Goal: Task Accomplishment & Management: Use online tool/utility

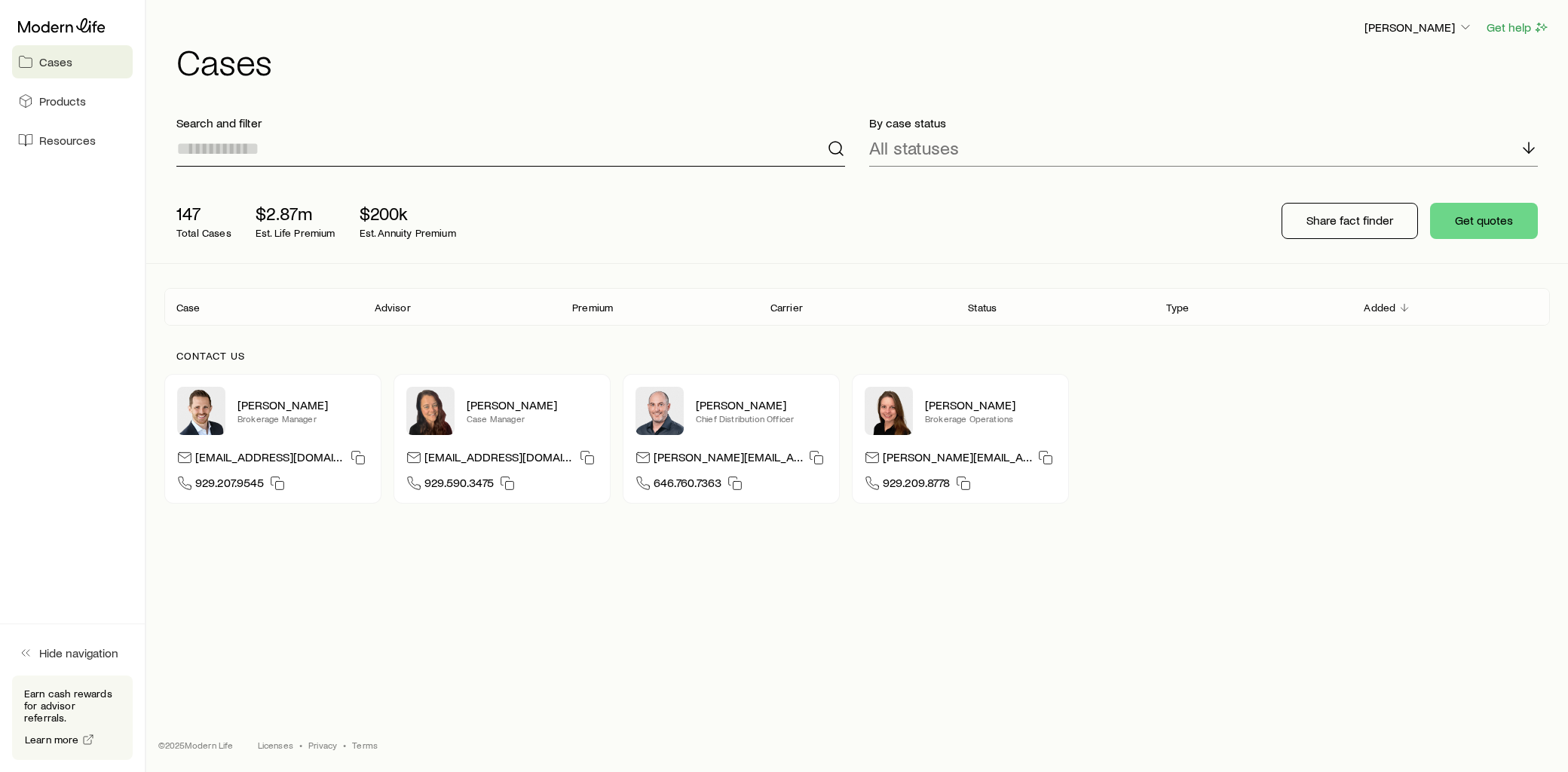
click at [321, 150] on input at bounding box center [511, 148] width 669 height 36
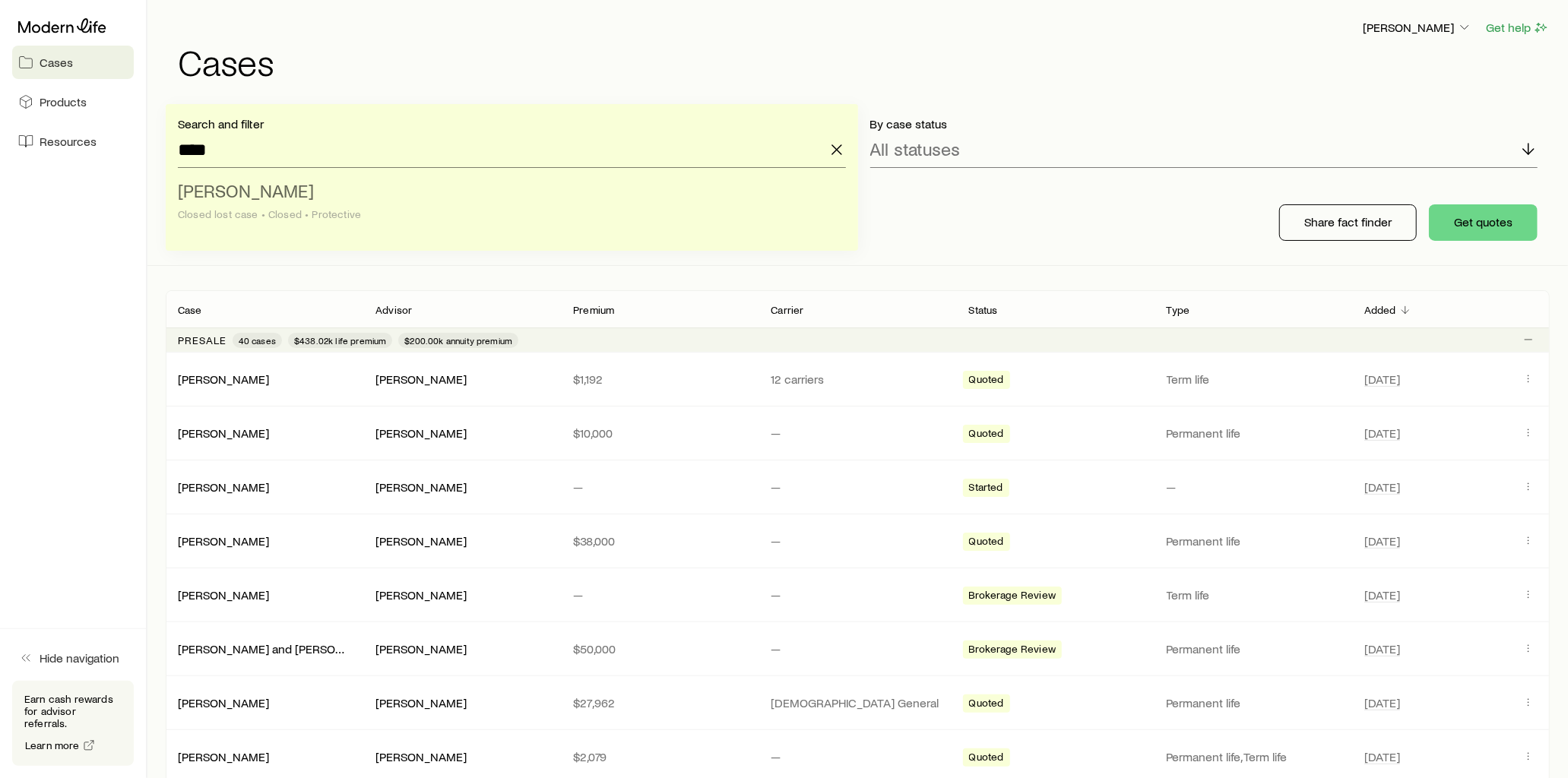
click at [290, 180] on li "Uber, [PERSON_NAME] lost case • Closed • Protective" at bounding box center [508, 202] width 659 height 58
type input "*********"
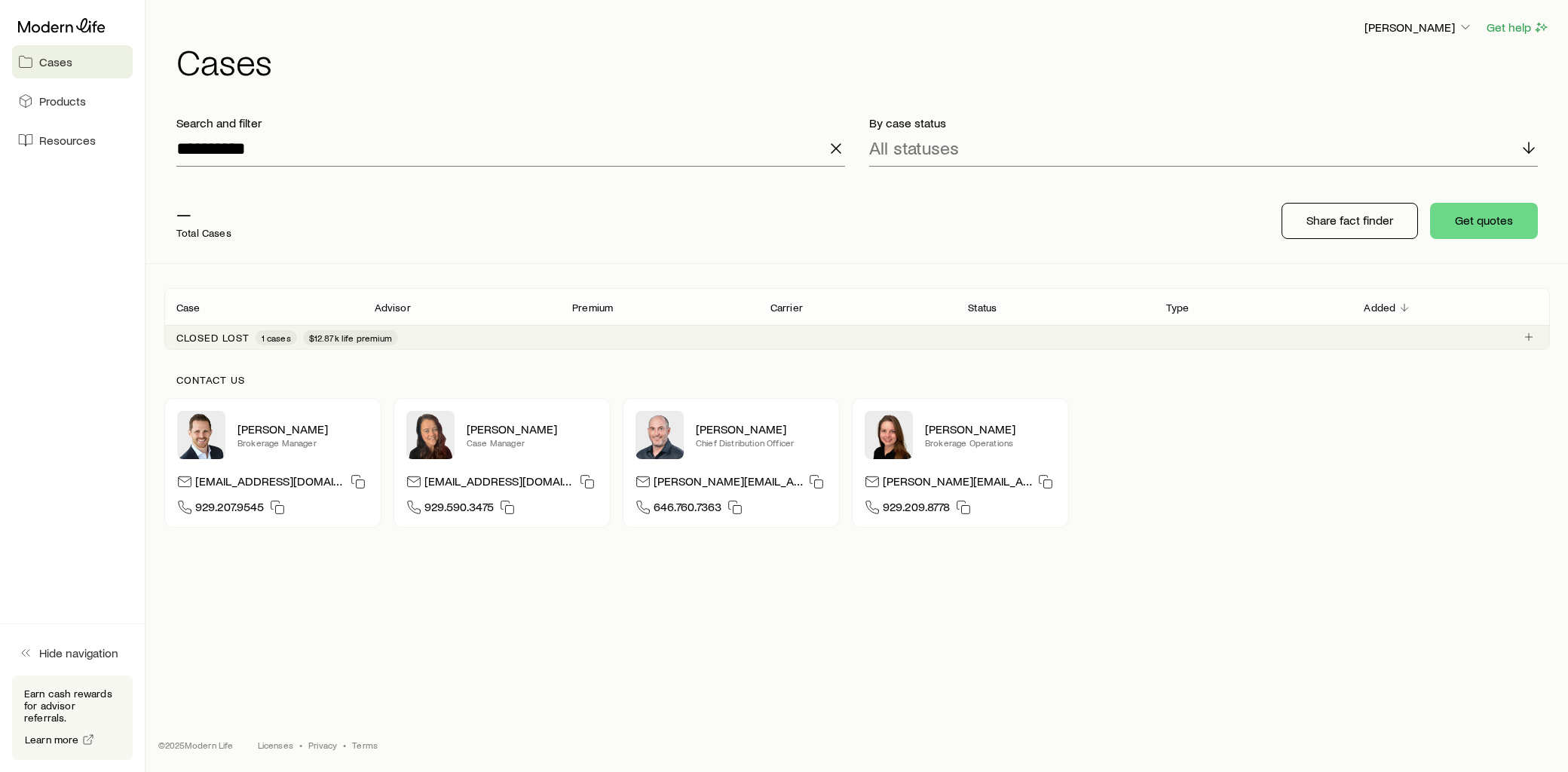
click at [238, 344] on div "Closed lost 1 cases $12.87k life premium" at bounding box center [287, 338] width 222 height 15
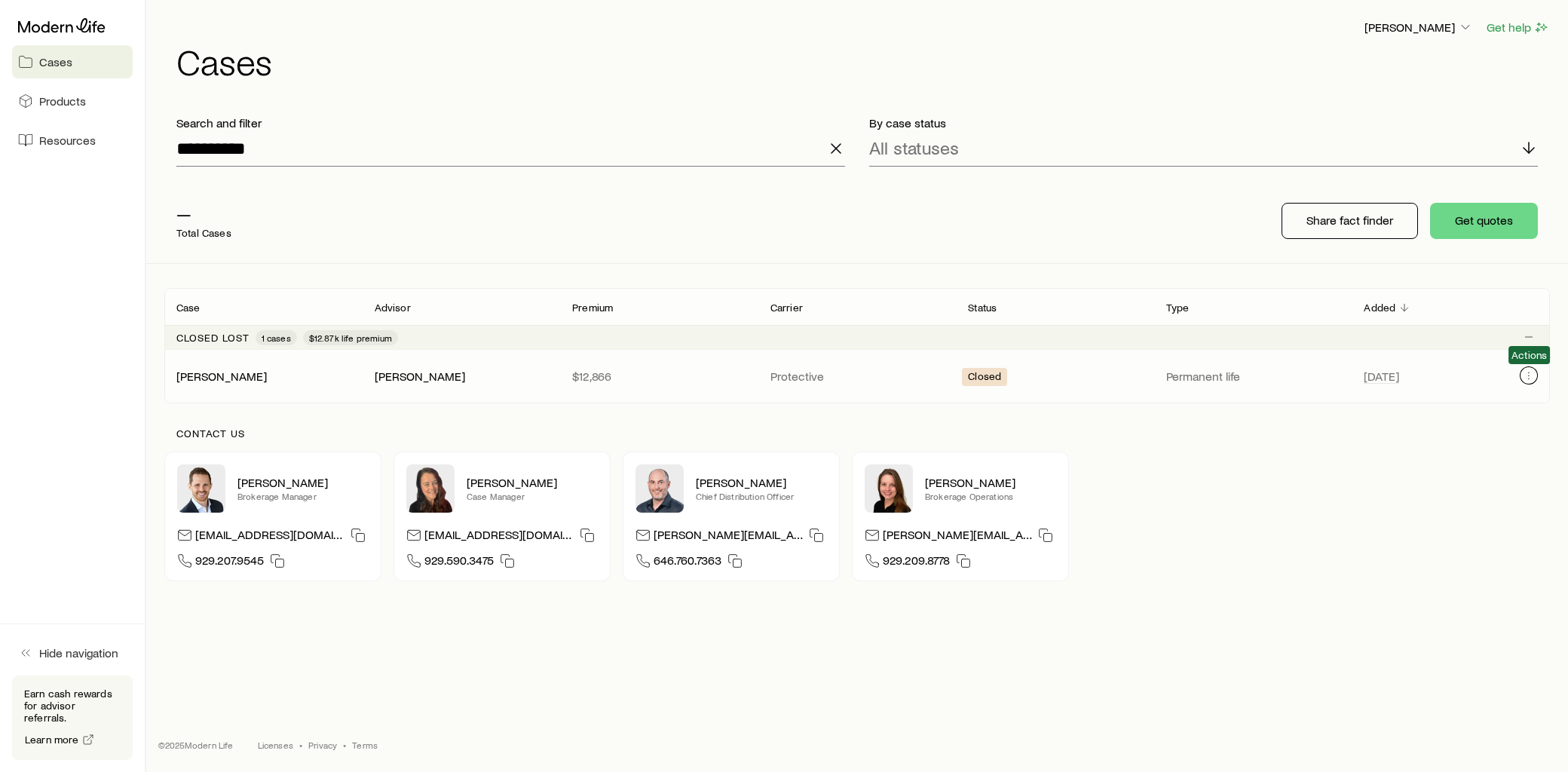
click at [1534, 376] on icon "Client cases" at bounding box center [1529, 375] width 12 height 12
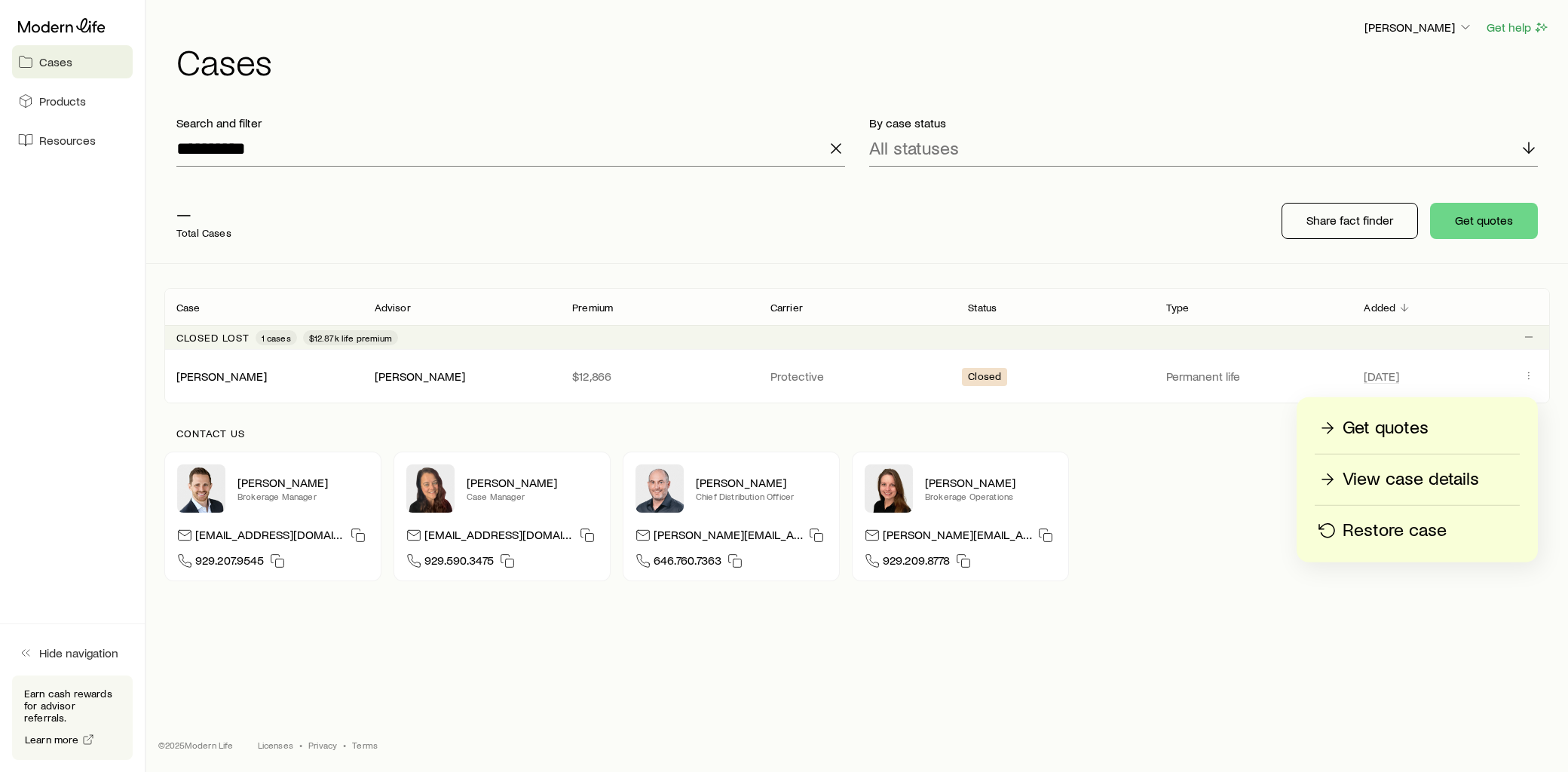
click at [1379, 532] on p "Restore case" at bounding box center [1395, 531] width 104 height 24
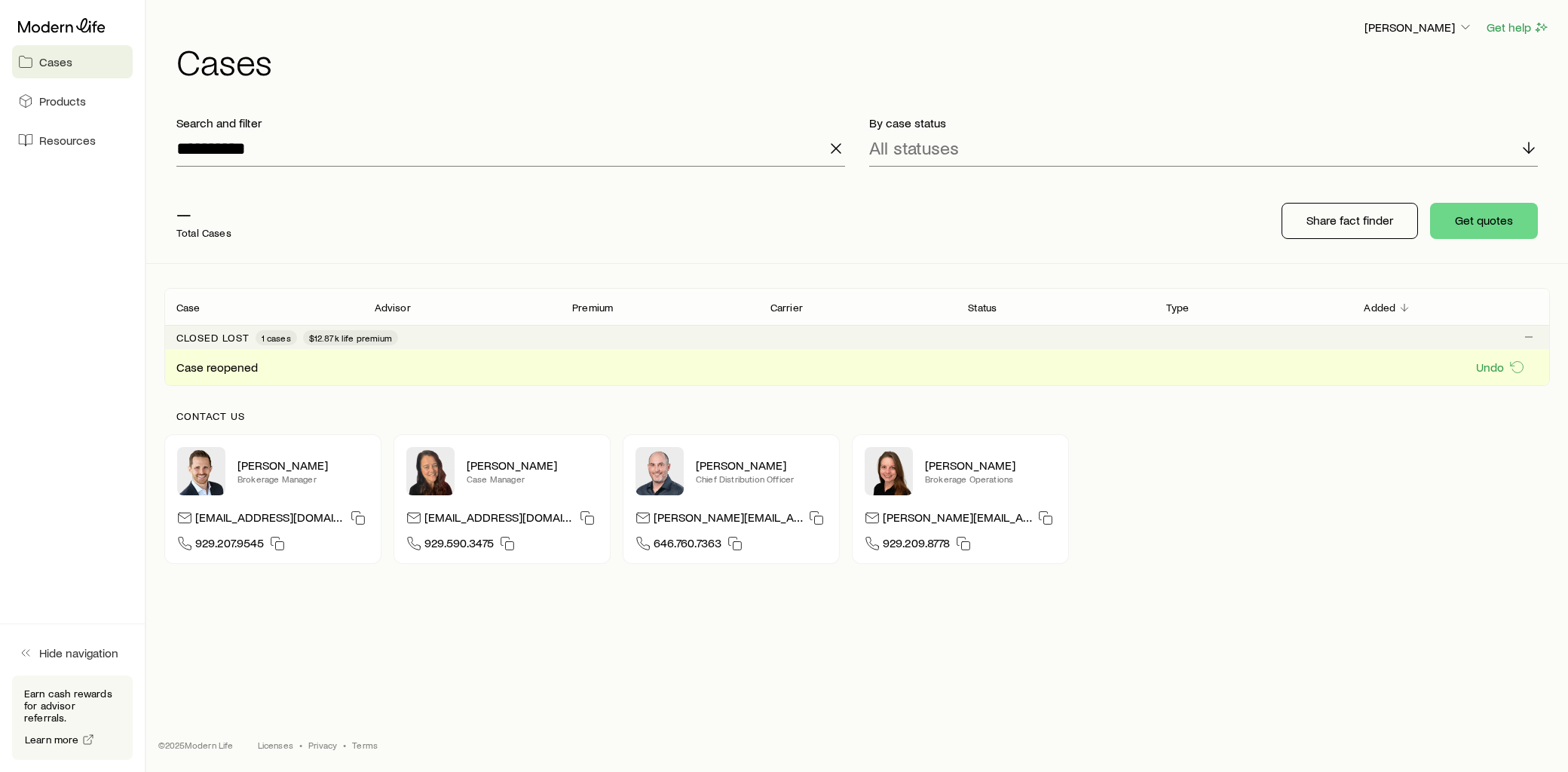
click at [285, 364] on div "Case reopened Undo" at bounding box center [857, 367] width 1386 height 36
click at [334, 142] on input "*********" at bounding box center [511, 148] width 669 height 36
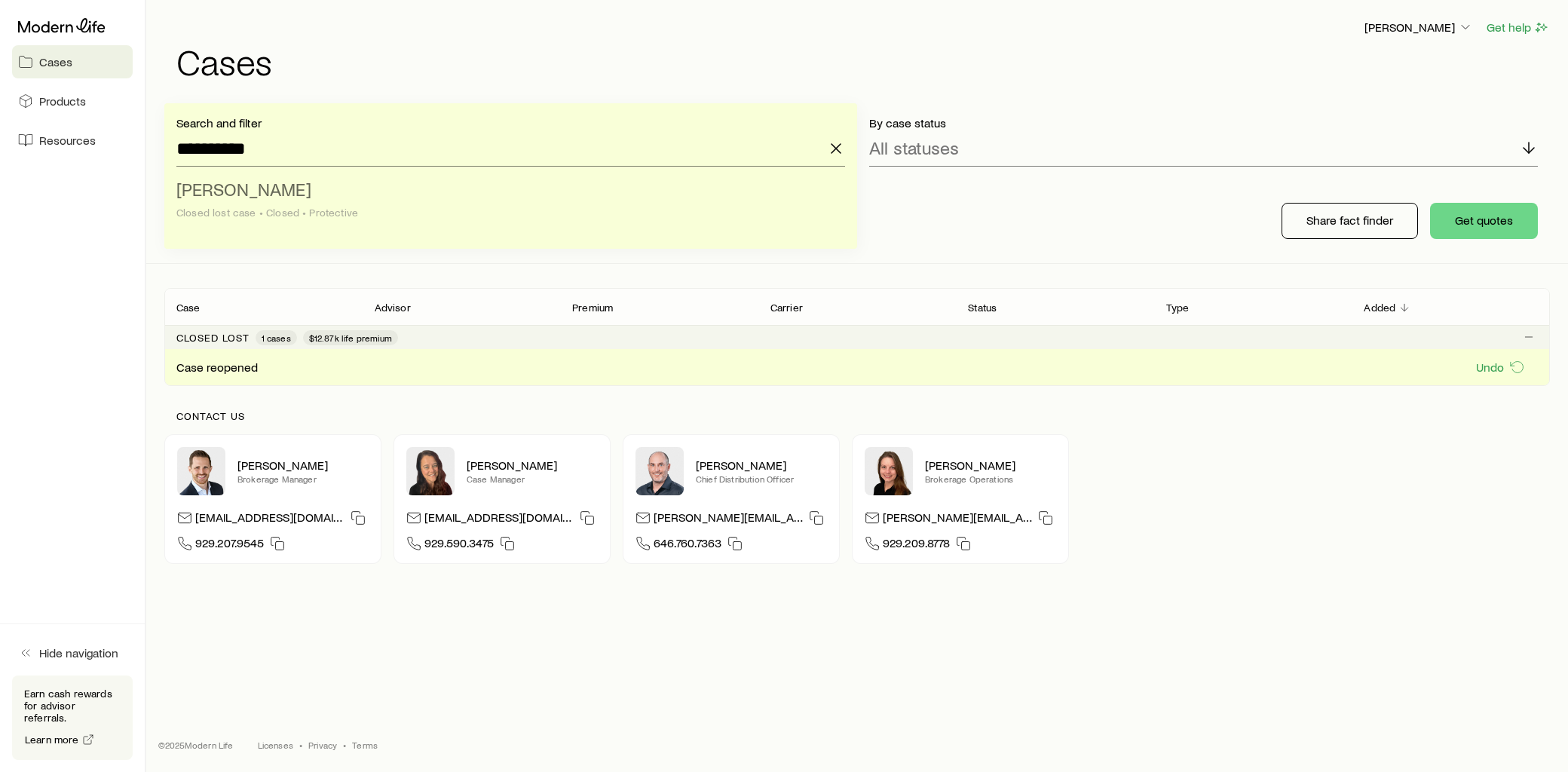
click at [237, 194] on span "[PERSON_NAME]" at bounding box center [244, 189] width 135 height 22
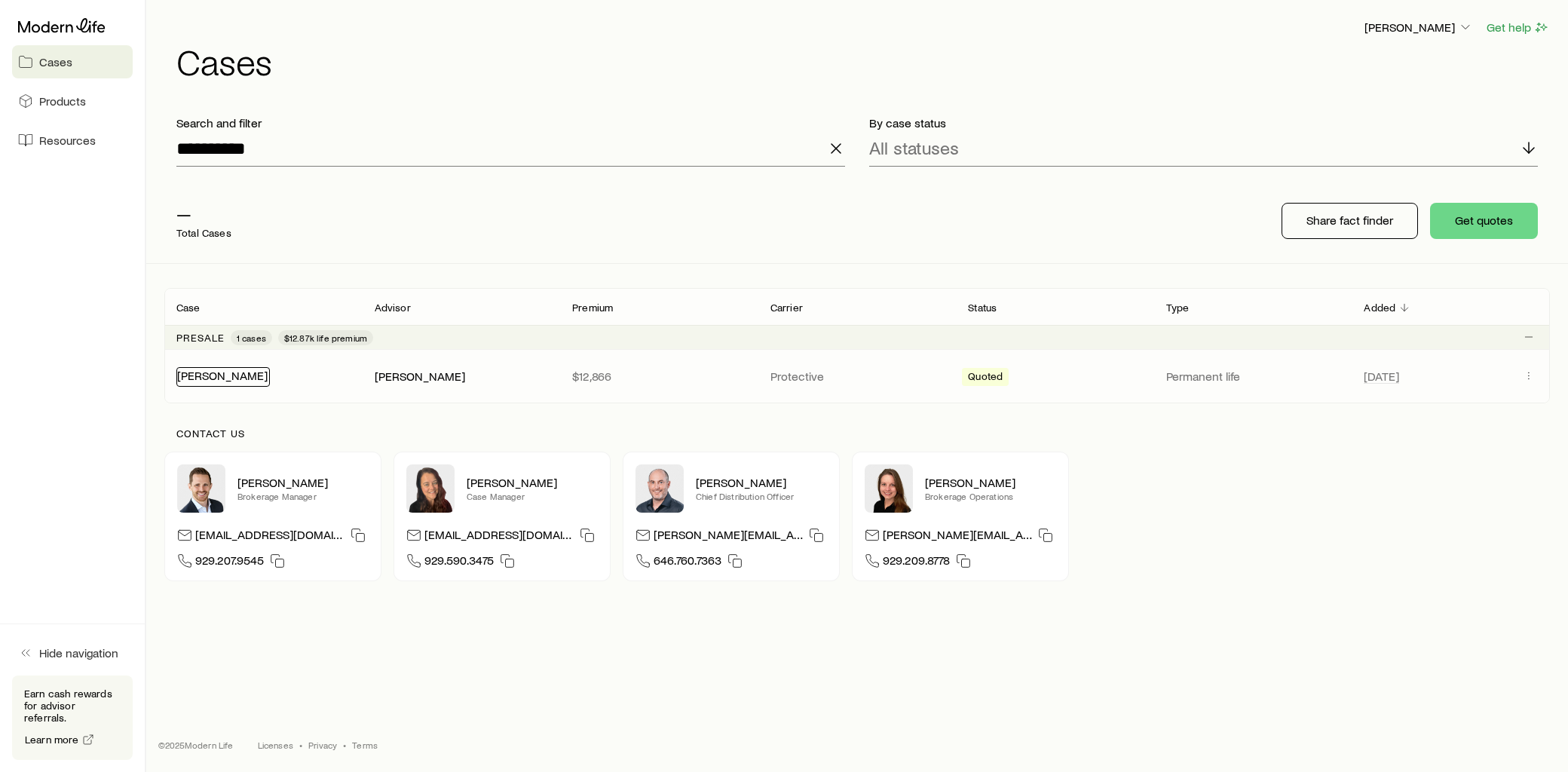
click at [215, 380] on link "[PERSON_NAME]" at bounding box center [222, 375] width 90 height 15
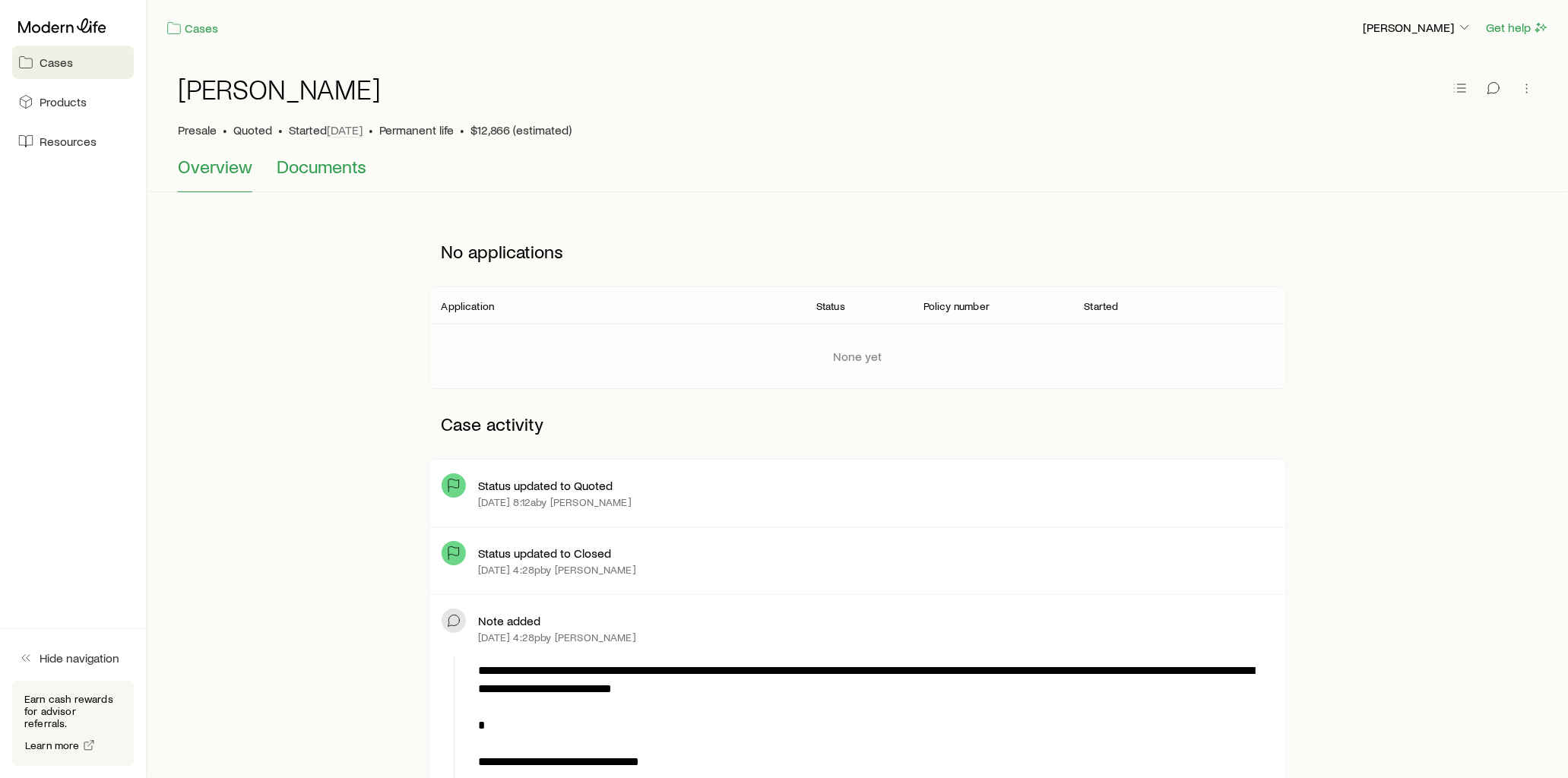
click at [340, 166] on span "Documents" at bounding box center [321, 166] width 89 height 21
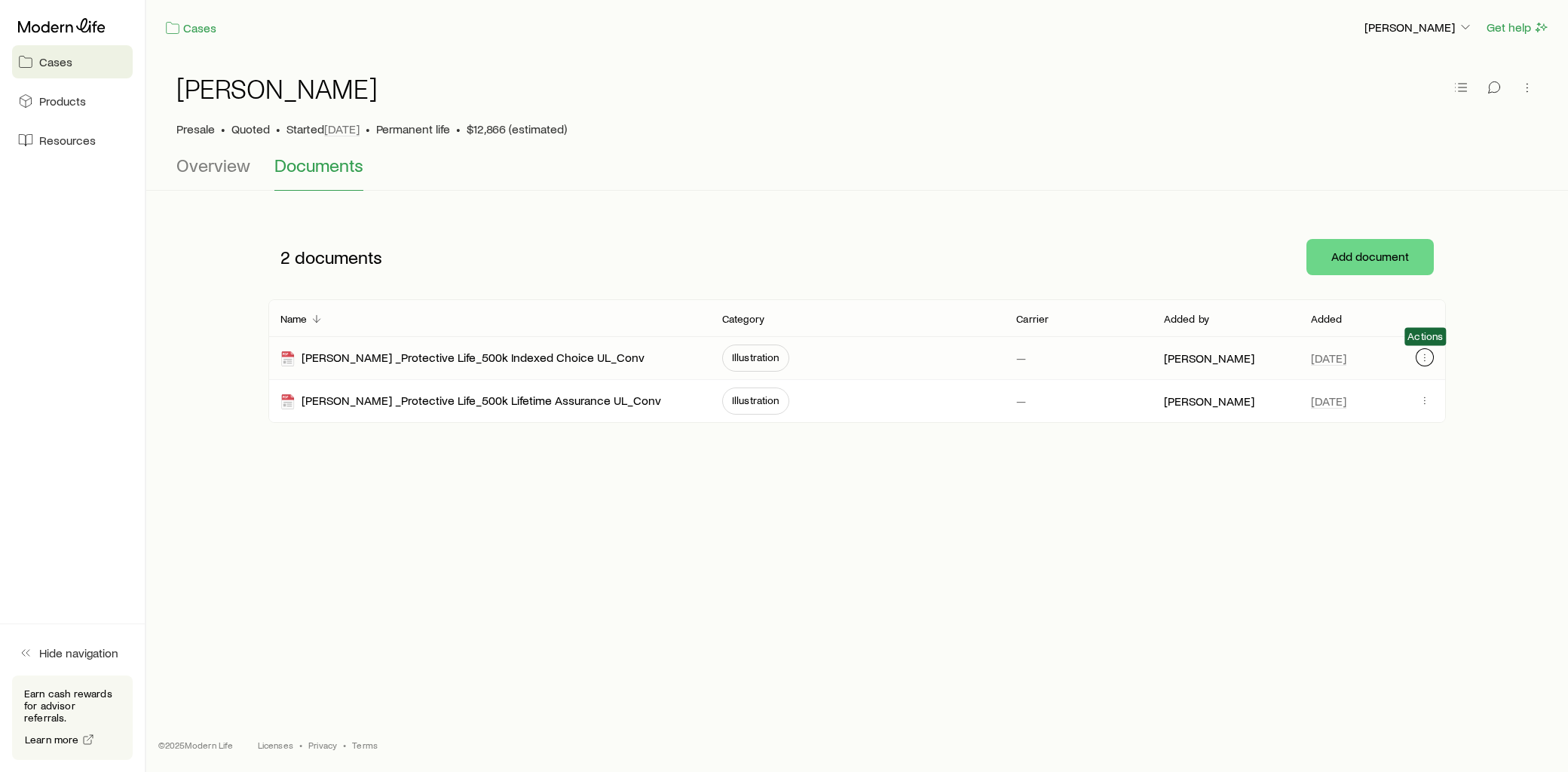
click at [1422, 359] on icon "button" at bounding box center [1425, 357] width 12 height 12
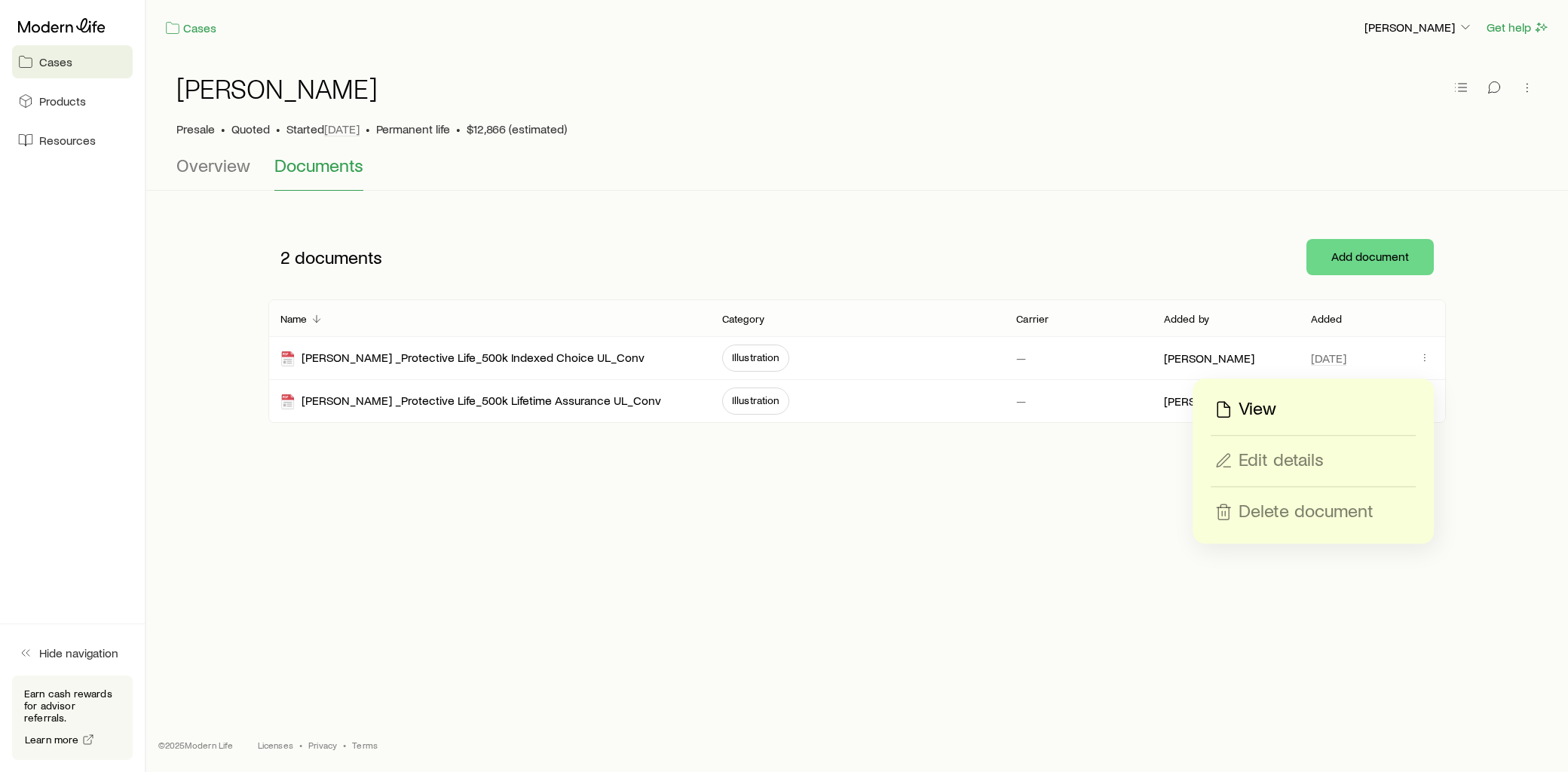
click at [1252, 408] on p "View" at bounding box center [1257, 410] width 37 height 24
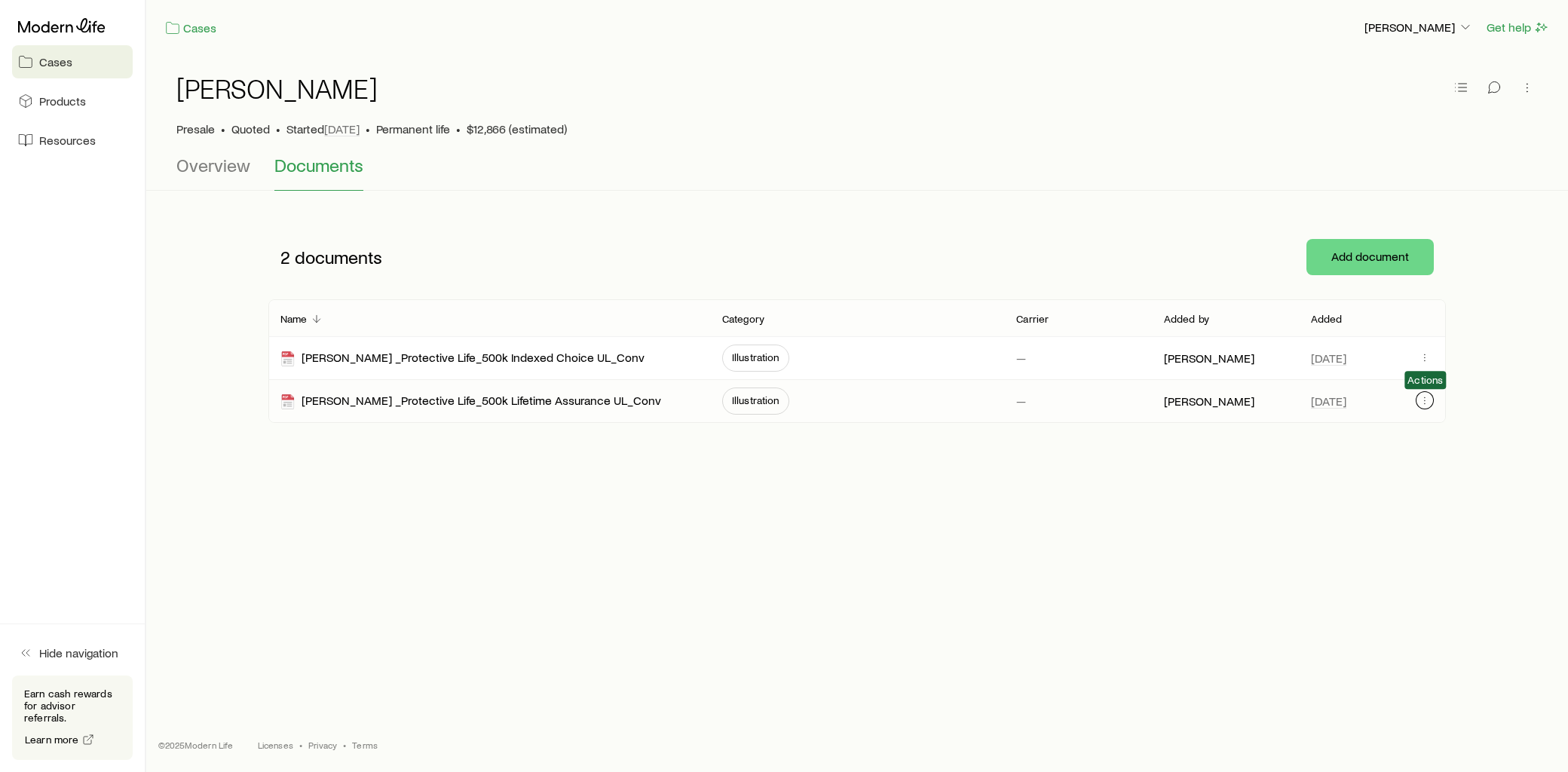
click at [1422, 408] on button "button" at bounding box center [1425, 400] width 18 height 18
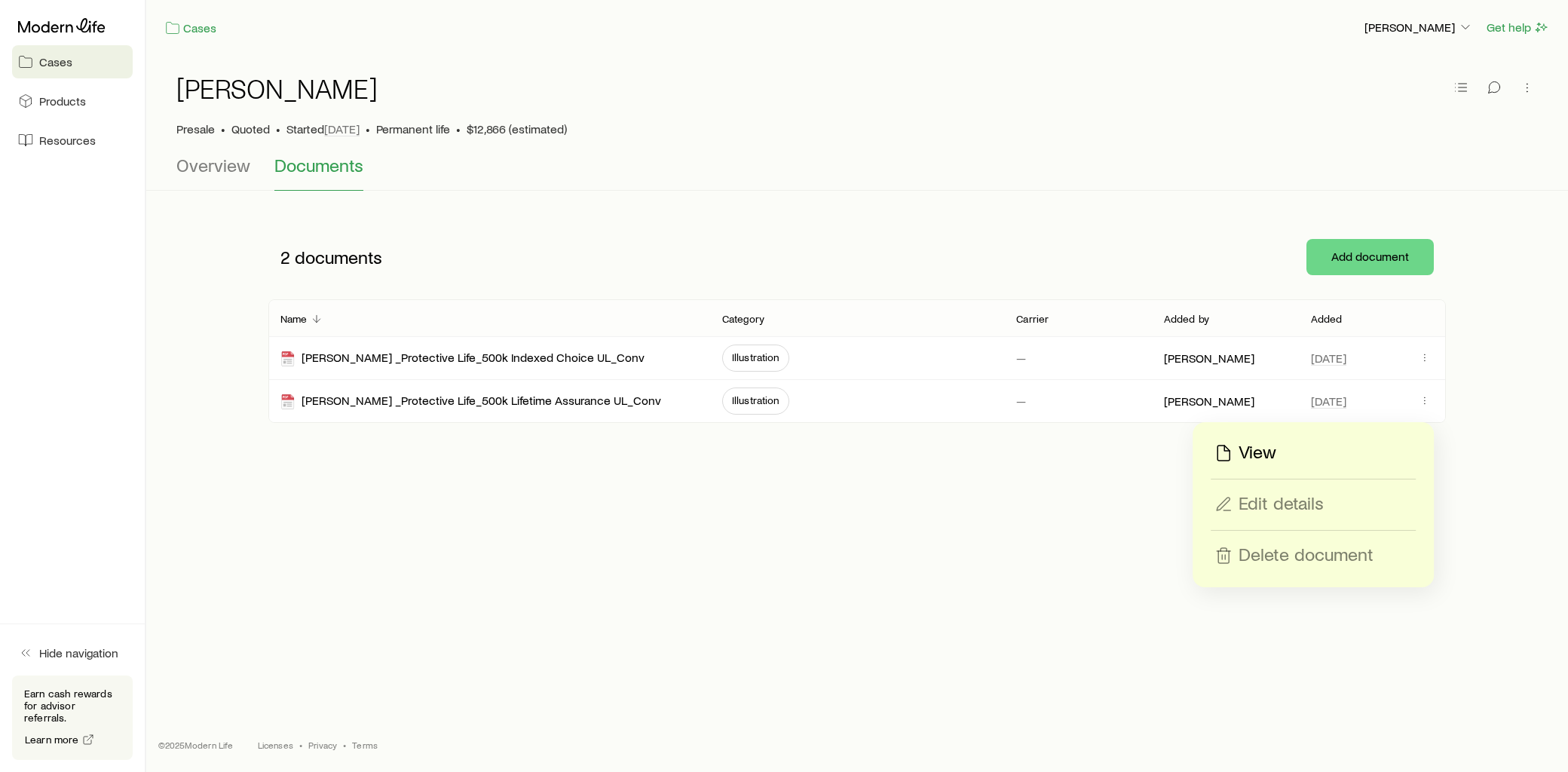
click at [1264, 456] on p "View" at bounding box center [1257, 453] width 37 height 24
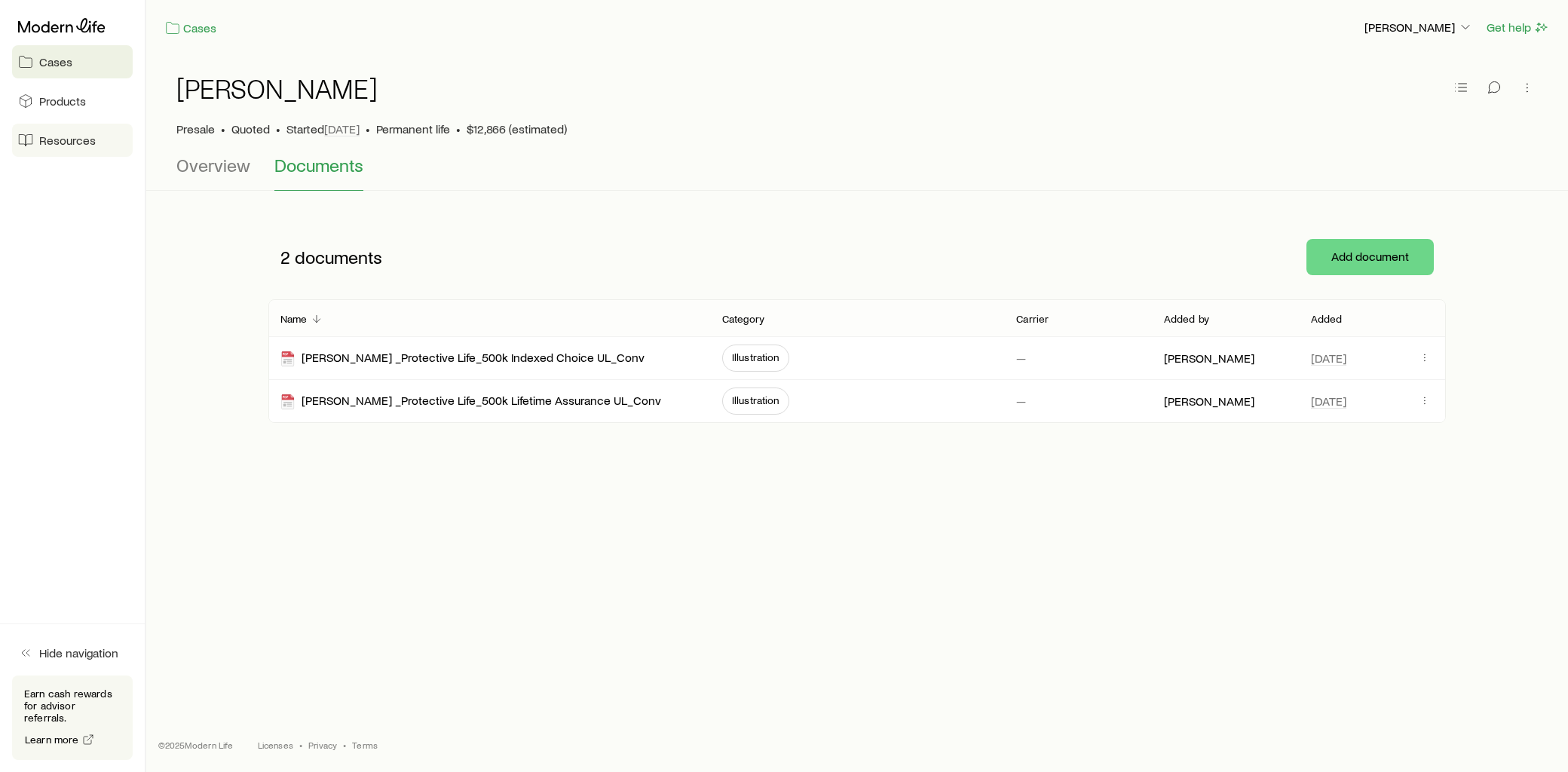
click at [93, 133] on span "Resources" at bounding box center [68, 140] width 57 height 15
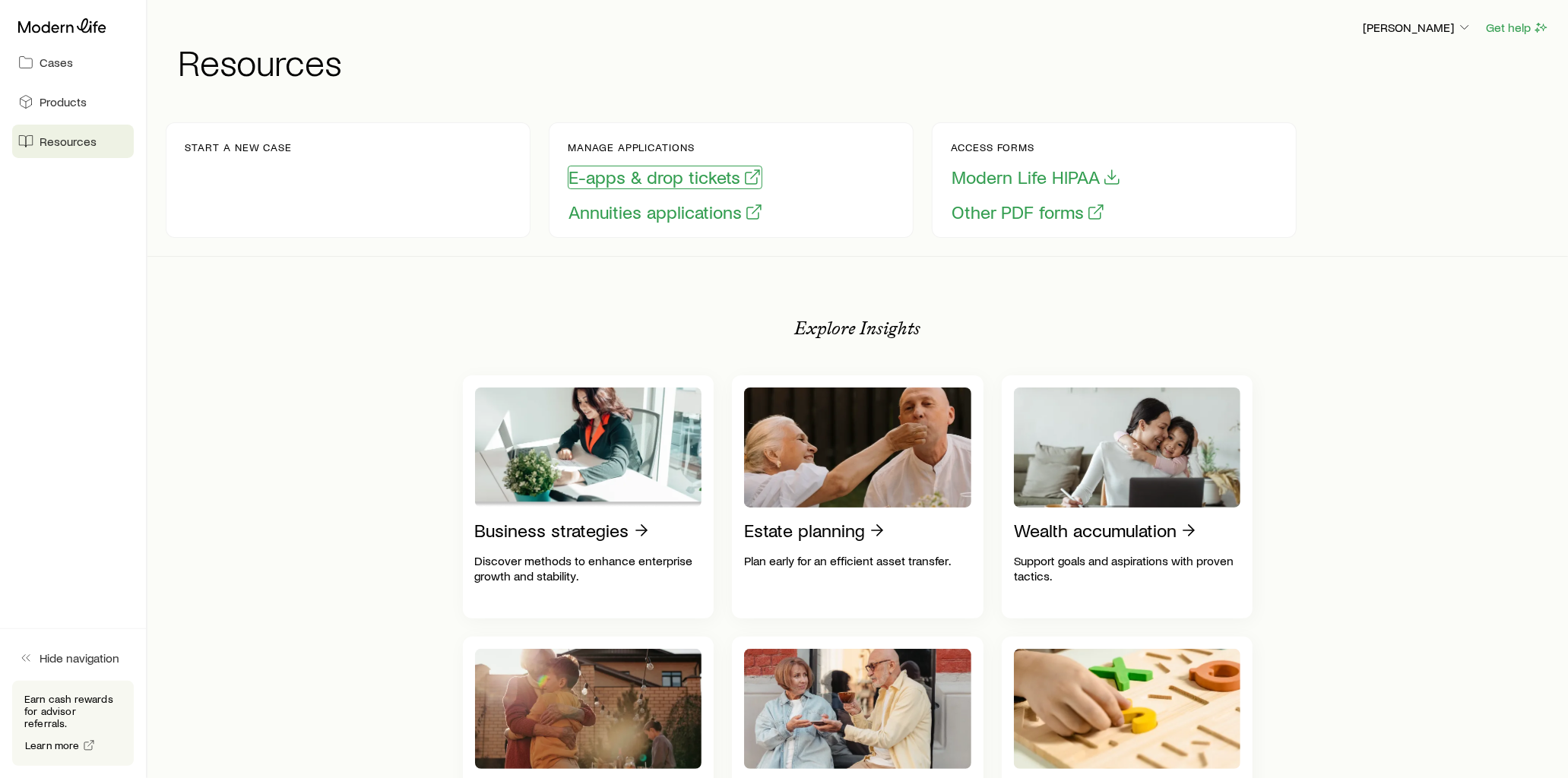
click at [675, 177] on button "E-apps & drop tickets" at bounding box center [664, 177] width 194 height 24
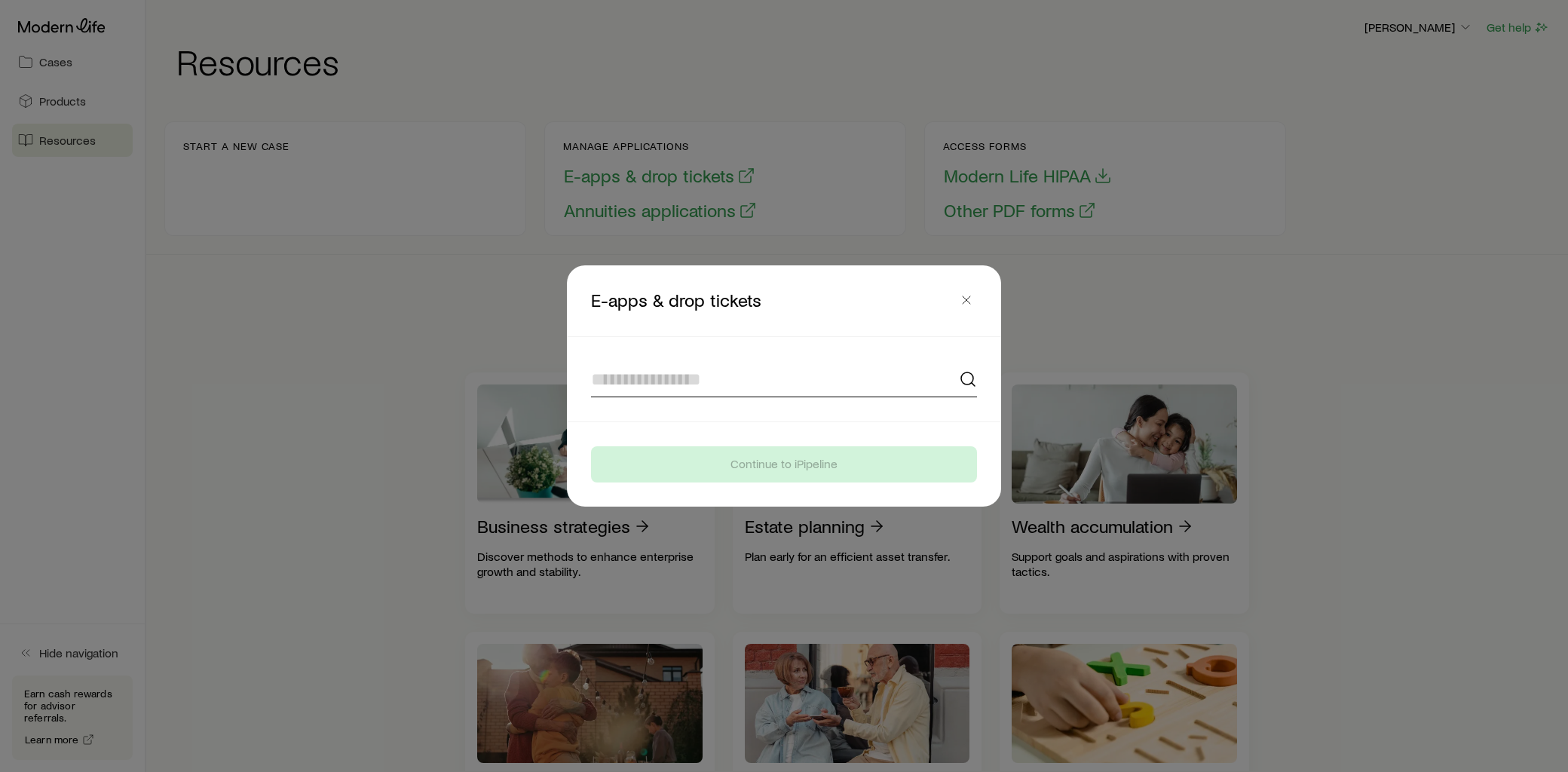
click at [713, 383] on input at bounding box center [784, 379] width 386 height 36
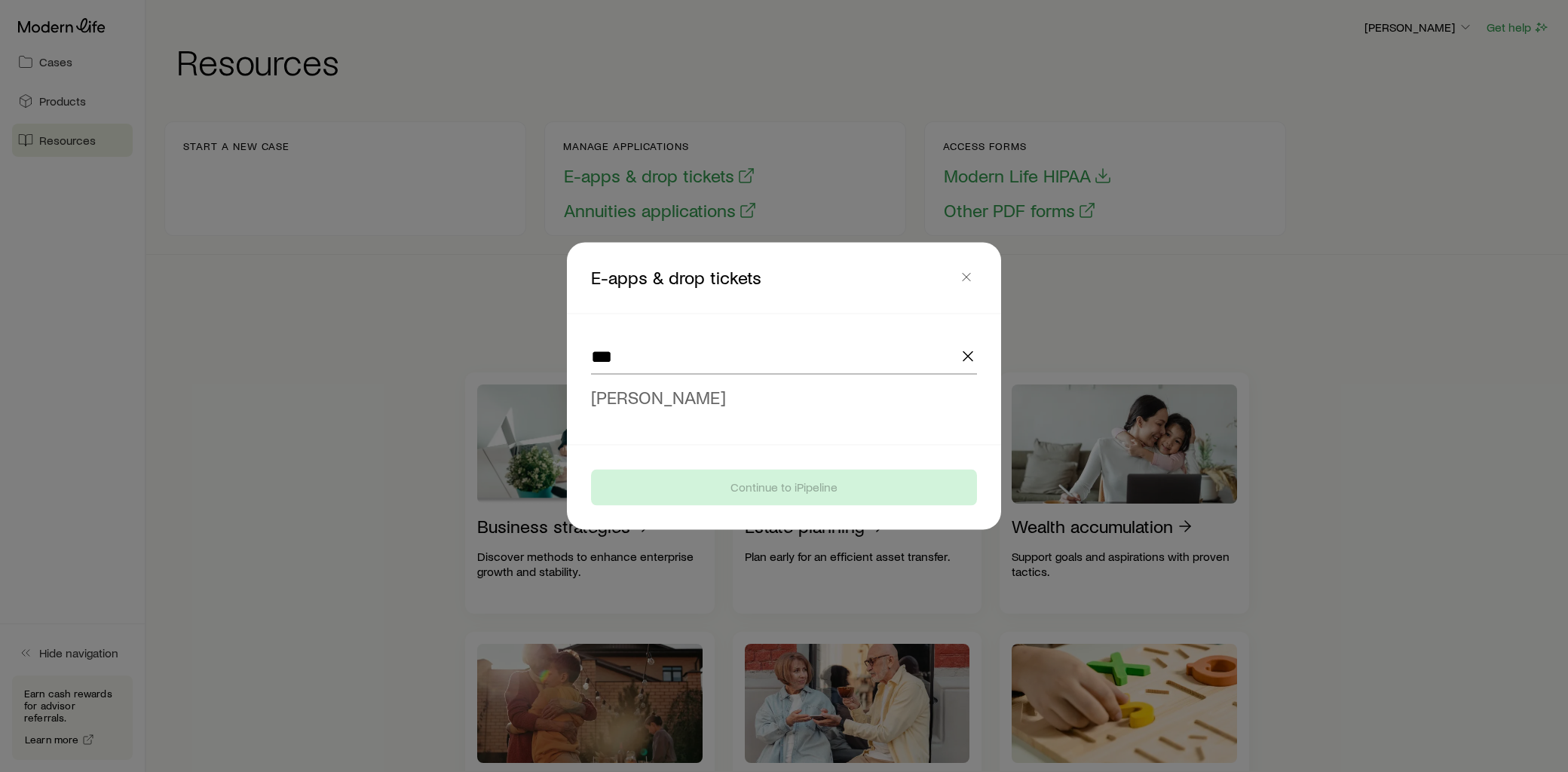
click at [695, 387] on li "[PERSON_NAME]" at bounding box center [779, 398] width 377 height 34
type input "**********"
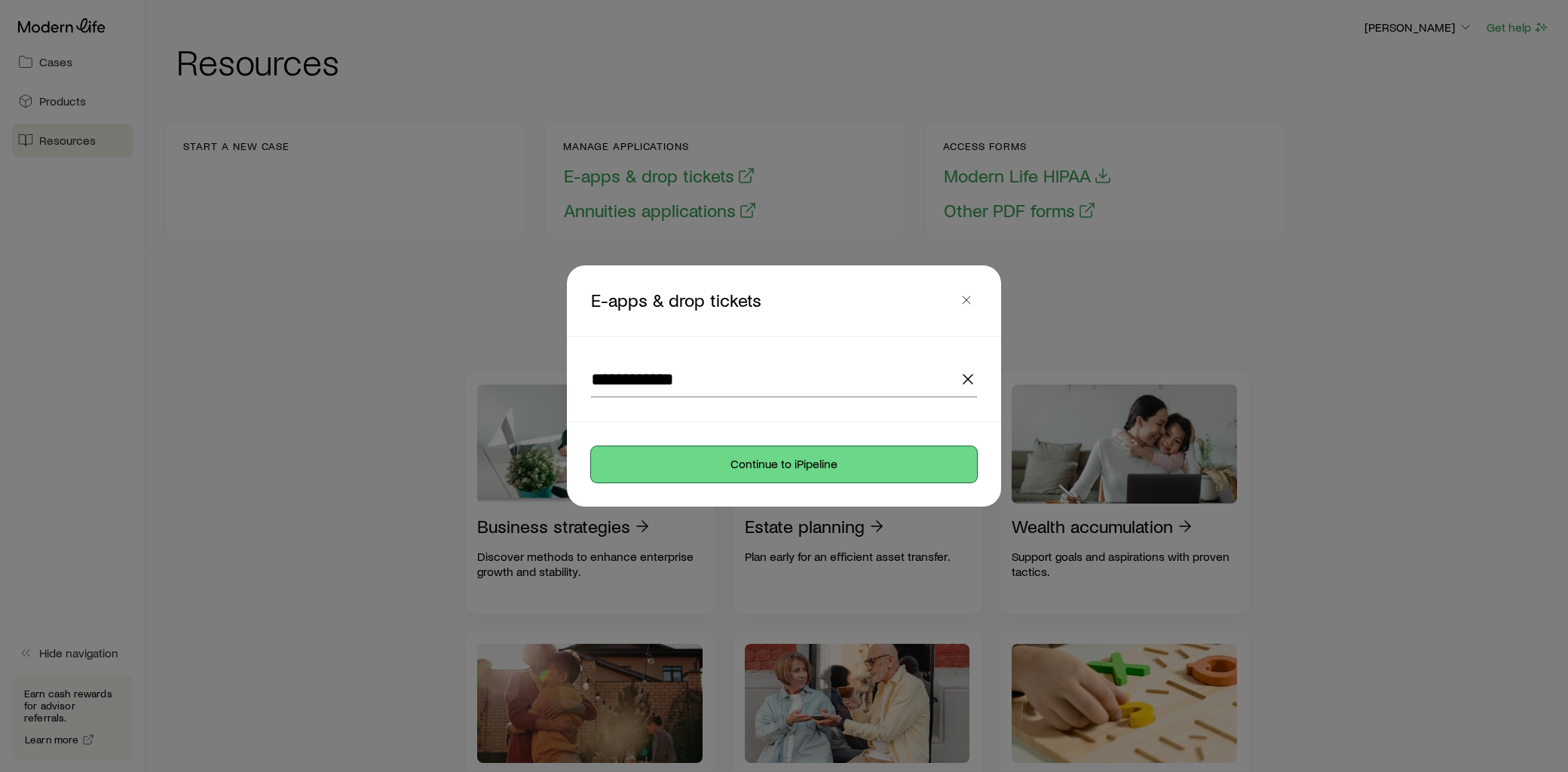
click at [775, 447] on button "Continue to iPipeline" at bounding box center [784, 465] width 386 height 36
